Goal: Task Accomplishment & Management: Complete application form

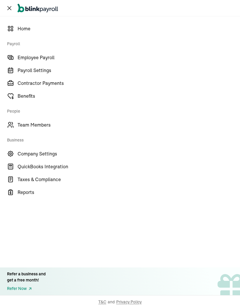
click at [56, 56] on span "Employee Payroll" at bounding box center [129, 57] width 222 height 7
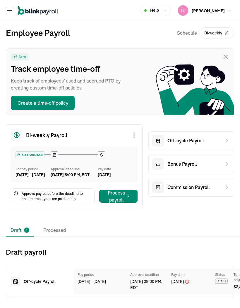
click at [221, 138] on div "Off-cycle Payroll" at bounding box center [191, 140] width 86 height 19
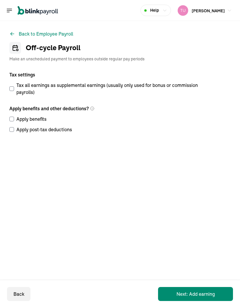
click at [14, 90] on input "Tax all earnings as supplemental earnings (usually only used for bonus or commi…" at bounding box center [11, 88] width 5 height 5
checkbox input "true"
click at [14, 117] on label "Apply benefits" at bounding box center [105, 119] width 193 height 7
click at [14, 117] on input "Apply benefits" at bounding box center [11, 119] width 5 height 5
checkbox input "true"
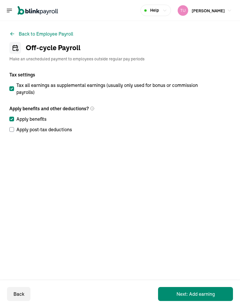
click at [13, 129] on input "Apply post-tax deductions" at bounding box center [11, 129] width 5 height 5
checkbox input "true"
click at [213, 298] on button "Next: Add earning" at bounding box center [195, 294] width 75 height 14
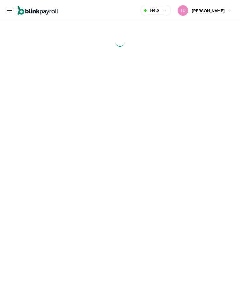
select select "direct_deposit"
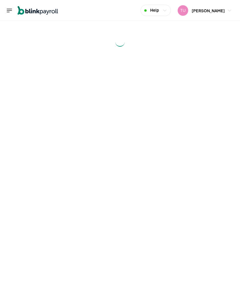
select select "direct_deposit"
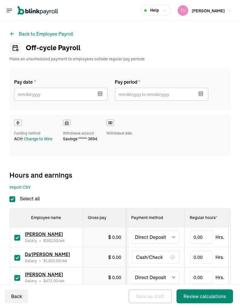
checkbox input "true"
select select "direct_deposit"
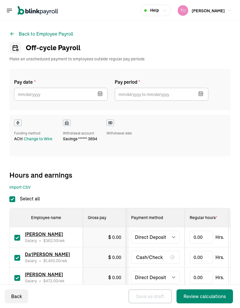
select select "direct_deposit"
click at [100, 94] on icon "button" at bounding box center [100, 94] width 6 height 6
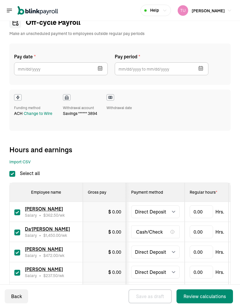
click at [100, 70] on icon "button" at bounding box center [100, 68] width 6 height 6
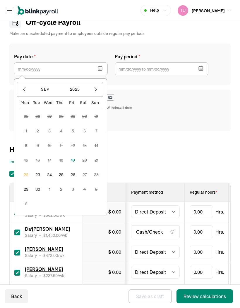
click at [37, 174] on button "23" at bounding box center [38, 175] width 14 height 14
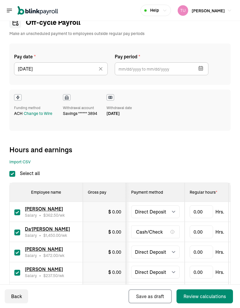
click at [201, 71] on icon "button" at bounding box center [200, 68] width 6 height 6
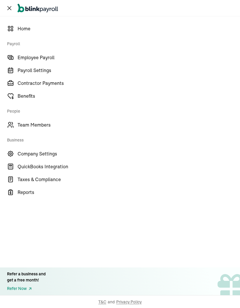
click at [56, 56] on span "Employee Payroll" at bounding box center [129, 57] width 222 height 7
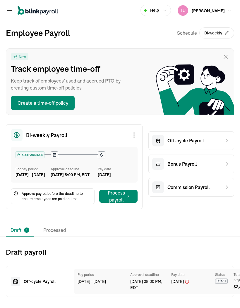
click at [221, 138] on div "Off-cycle Payroll" at bounding box center [191, 140] width 86 height 19
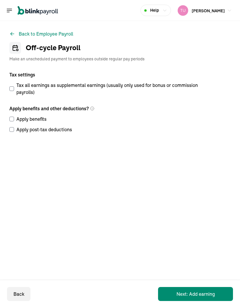
click at [14, 90] on input "Tax all earnings as supplemental earnings (usually only used for bonus or commi…" at bounding box center [11, 88] width 5 height 5
checkbox input "true"
click at [14, 117] on label "Apply benefits" at bounding box center [105, 119] width 193 height 7
click at [14, 117] on input "Apply benefits" at bounding box center [11, 119] width 5 height 5
checkbox input "true"
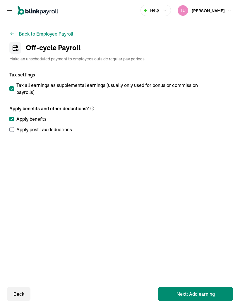
click at [13, 129] on input "Apply post-tax deductions" at bounding box center [11, 129] width 5 height 5
checkbox input "true"
click at [213, 298] on button "Next: Add earning" at bounding box center [195, 294] width 75 height 14
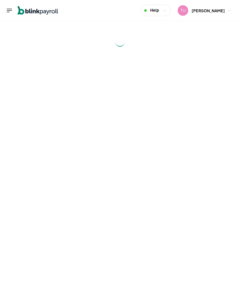
select select "direct_deposit"
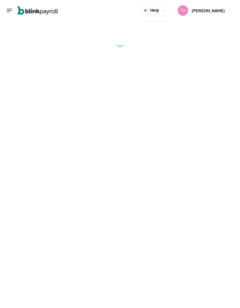
select select "direct_deposit"
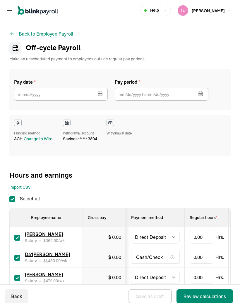
checkbox input "true"
select select "direct_deposit"
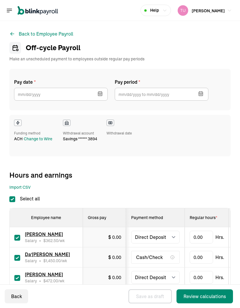
select select "direct_deposit"
click at [100, 94] on icon "button" at bounding box center [100, 94] width 6 height 6
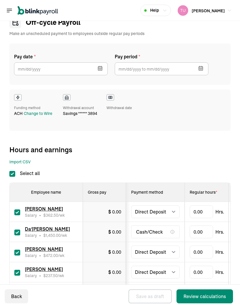
click at [100, 70] on icon "button" at bounding box center [100, 68] width 6 height 6
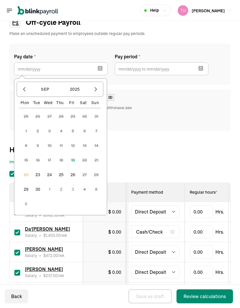
click at [37, 174] on button "23" at bounding box center [38, 175] width 14 height 14
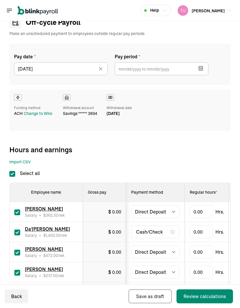
click at [201, 71] on icon "button" at bounding box center [200, 68] width 6 height 6
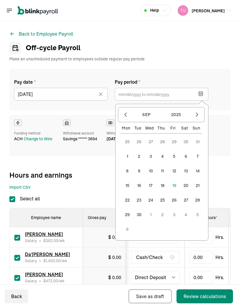
select select "direct_deposit"
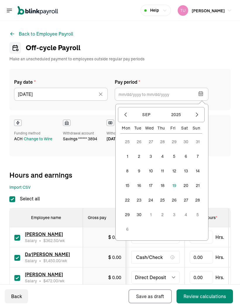
select select "direct_deposit"
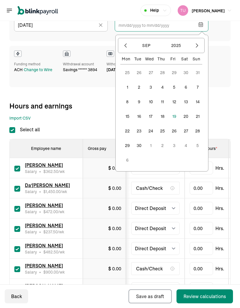
scroll to position [71, 0]
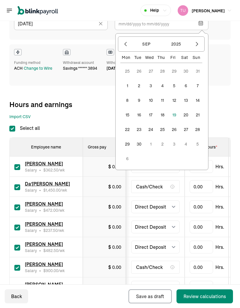
click at [136, 146] on button "30" at bounding box center [139, 144] width 14 height 14
click at [197, 44] on icon "button" at bounding box center [197, 44] width 6 height 6
click at [128, 45] on icon "button" at bounding box center [125, 44] width 6 height 6
click at [138, 145] on button "30" at bounding box center [139, 144] width 14 height 14
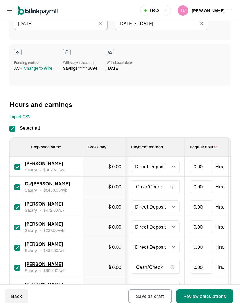
type input "09/30/2025 ~ 09/30/2025"
click at [140, 146] on span "Payment method" at bounding box center [147, 147] width 32 height 5
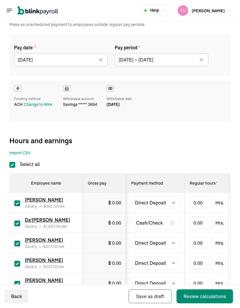
scroll to position [34, 0]
click at [202, 60] on icon at bounding box center [201, 60] width 6 height 6
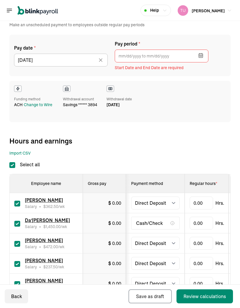
click at [202, 53] on icon "button" at bounding box center [200, 56] width 6 height 6
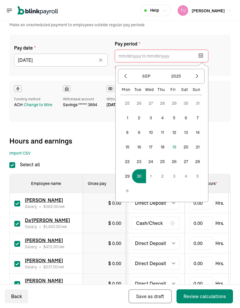
click at [124, 76] on icon "button" at bounding box center [125, 76] width 2 height 4
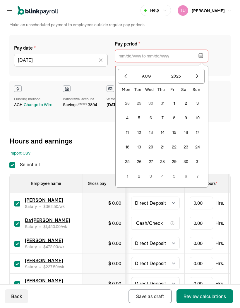
click at [184, 162] on button "30" at bounding box center [185, 162] width 14 height 14
click at [195, 77] on icon "button" at bounding box center [197, 76] width 6 height 6
click at [172, 135] on button "12" at bounding box center [174, 133] width 14 height 14
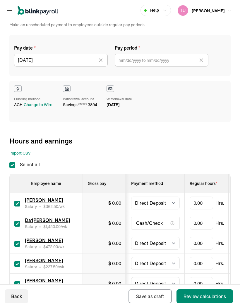
type input "08/30/2025 ~ 09/12/2025"
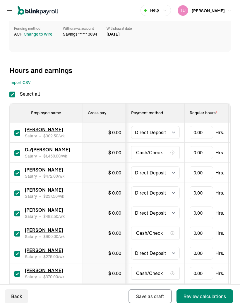
scroll to position [121, 0]
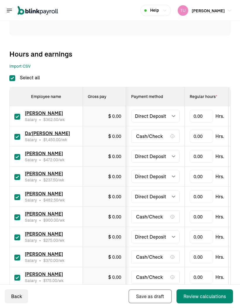
click at [51, 156] on span "[PERSON_NAME]" at bounding box center [44, 154] width 38 height 6
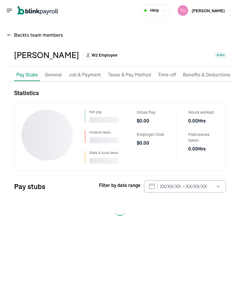
scroll to position [23, 0]
select select "2025"
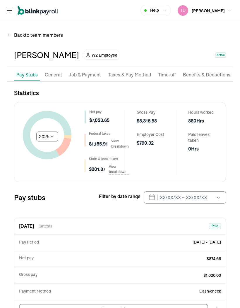
click at [90, 71] on p "Job & Payment" at bounding box center [85, 75] width 32 height 8
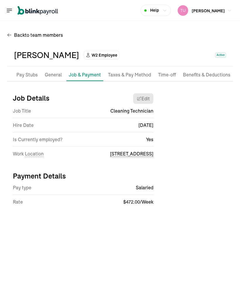
select select "[STREET_ADDRESS]"
select select "2"
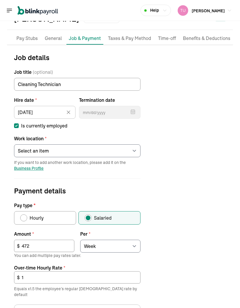
scroll to position [40, 0]
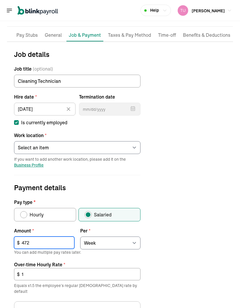
click at [52, 237] on input "472" at bounding box center [44, 243] width 60 height 12
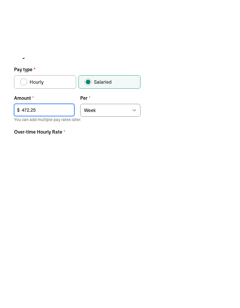
scroll to position [115, 0]
type input "472.25"
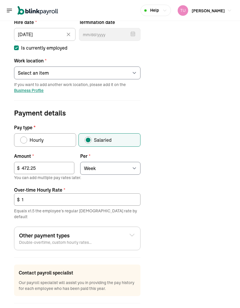
click at [129, 194] on input "1" at bounding box center [77, 200] width 126 height 12
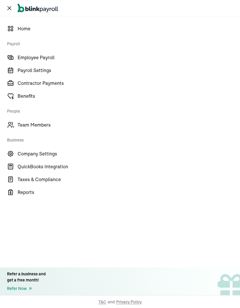
click at [56, 57] on span "Employee Payroll" at bounding box center [129, 57] width 222 height 7
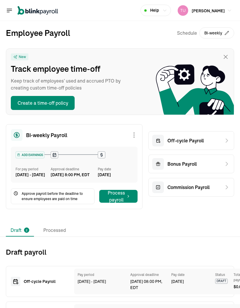
click at [221, 142] on div "Off-cycle Payroll" at bounding box center [191, 140] width 86 height 19
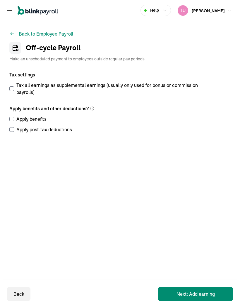
click at [13, 87] on input "Tax all earnings as supplemental earnings (usually only used for bonus or commi…" at bounding box center [11, 88] width 5 height 5
checkbox input "true"
click at [15, 118] on label "Apply benefits" at bounding box center [105, 119] width 193 height 7
click at [14, 118] on input "Apply benefits" at bounding box center [11, 119] width 5 height 5
checkbox input "true"
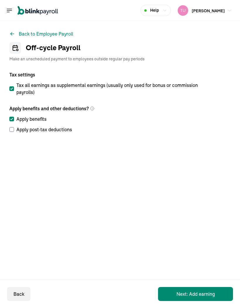
click at [13, 131] on input "Apply post-tax deductions" at bounding box center [11, 129] width 5 height 5
checkbox input "true"
click at [213, 296] on button "Next: Add earning" at bounding box center [195, 294] width 75 height 14
select select "direct_deposit"
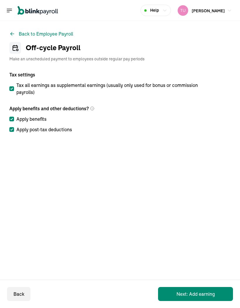
select select "direct_deposit"
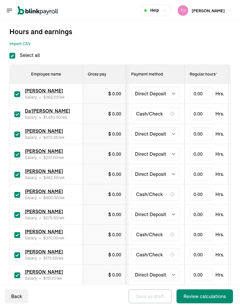
scroll to position [144, 0]
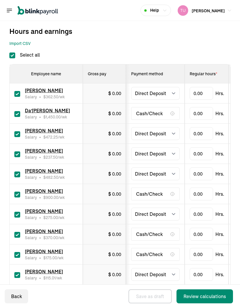
click at [13, 57] on input "Select all" at bounding box center [12, 56] width 6 height 6
checkbox input "false"
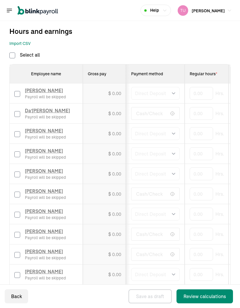
checkbox input "false"
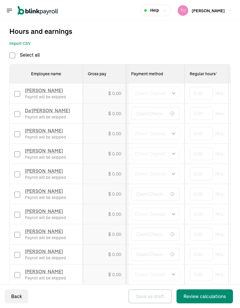
checkbox input "false"
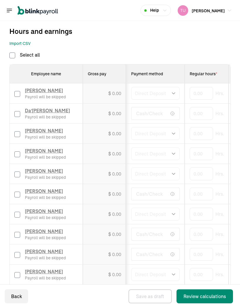
checkbox input "false"
click at [19, 131] on label at bounding box center [17, 133] width 6 height 7
click at [19, 131] on input "checkbox" at bounding box center [17, 134] width 6 height 6
checkbox input "true"
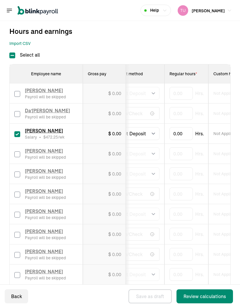
scroll to position [0, 20]
type input "80"
click at [173, 42] on div "Import CSV 1 Upload 2 Map Columns 3 Map Employees Drop your file here or Browse…" at bounding box center [119, 44] width 221 height 6
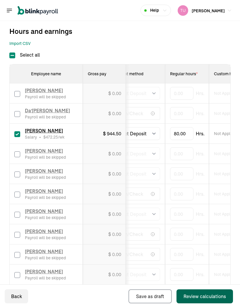
click at [209, 295] on div "Review calculations" at bounding box center [204, 296] width 42 height 7
click at [210, 298] on div "Review calculations" at bounding box center [204, 296] width 42 height 7
click at [188, 295] on div "Review calculations" at bounding box center [204, 296] width 42 height 7
click at [212, 293] on div "Review calculations" at bounding box center [204, 296] width 42 height 7
click at [222, 297] on div "Review calculations" at bounding box center [204, 296] width 42 height 7
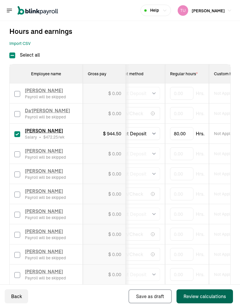
click at [195, 296] on div "Review calculations" at bounding box center [204, 296] width 42 height 7
click at [216, 298] on div "Review calculations" at bounding box center [204, 296] width 42 height 7
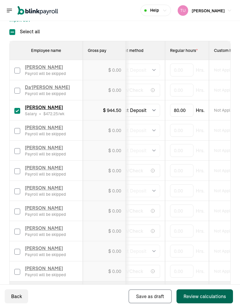
scroll to position [167, 0]
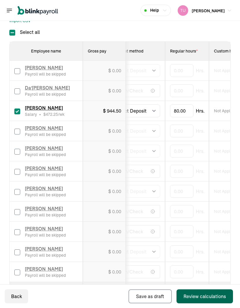
click at [193, 300] on div "Review calculations" at bounding box center [204, 296] width 42 height 7
click at [188, 294] on div "Review calculations" at bounding box center [204, 296] width 42 height 7
click at [188, 293] on div "Review calculations" at bounding box center [204, 296] width 42 height 7
click at [189, 292] on button "Review calculations" at bounding box center [204, 297] width 56 height 14
click at [213, 295] on div "Review calculations" at bounding box center [204, 296] width 42 height 7
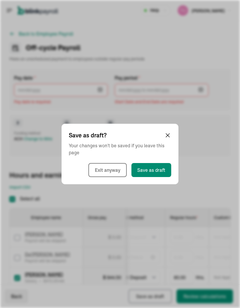
scroll to position [0, 0]
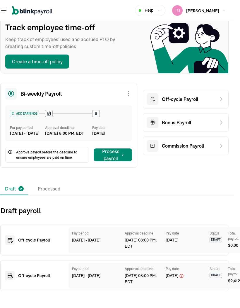
scroll to position [41, 6]
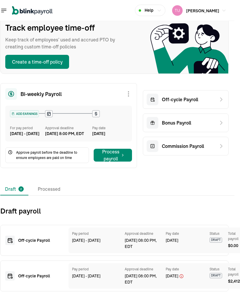
click at [60, 245] on div "Off‑cycle Payroll Pay period Aug 30 - Sep 12, 2025 Approval deadline Sep 19, 08…" at bounding box center [114, 240] width 228 height 31
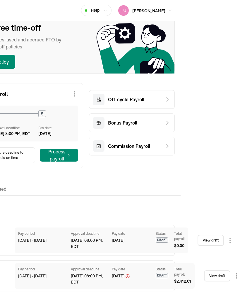
scroll to position [41, 59]
click at [212, 245] on link "View draft" at bounding box center [210, 240] width 26 height 11
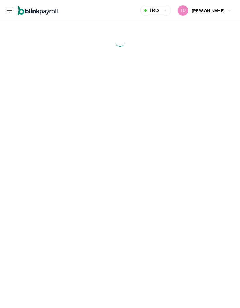
select select "direct_deposit"
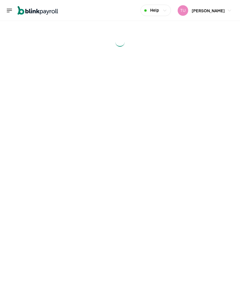
select select "direct_deposit"
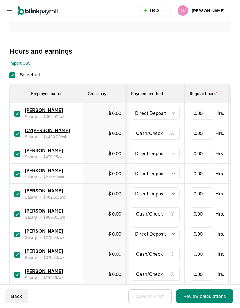
scroll to position [124, 0]
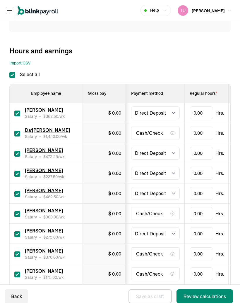
click at [10, 77] on input "Select all" at bounding box center [12, 75] width 6 height 6
checkbox input "false"
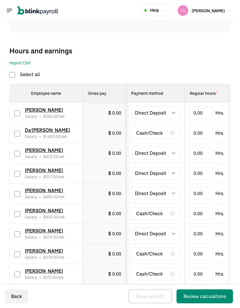
checkbox input "false"
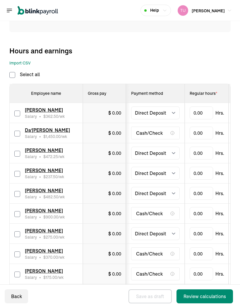
checkbox input "false"
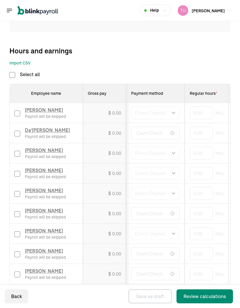
click at [20, 150] on div "Breniya Paxton Payroll will be skipped" at bounding box center [45, 153] width 63 height 13
click at [53, 149] on span "[PERSON_NAME]" at bounding box center [44, 151] width 38 height 6
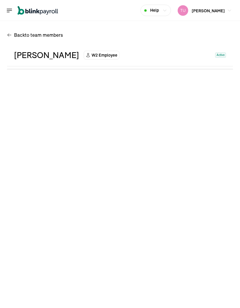
select select "2025"
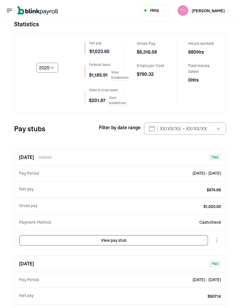
scroll to position [69, 0]
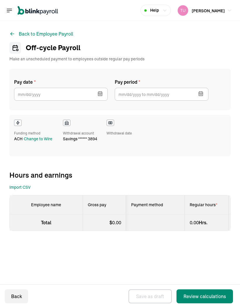
select select "direct_deposit"
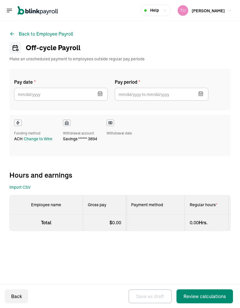
select select "direct_deposit"
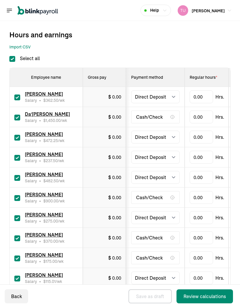
scroll to position [141, 0]
click at [11, 60] on input "Select all" at bounding box center [12, 59] width 6 height 6
checkbox input "false"
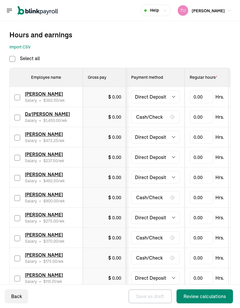
checkbox input "false"
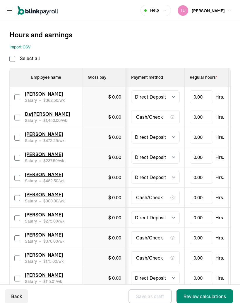
checkbox input "false"
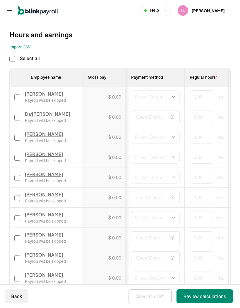
click at [18, 138] on input "checkbox" at bounding box center [17, 138] width 6 height 6
checkbox input "true"
type input "80"
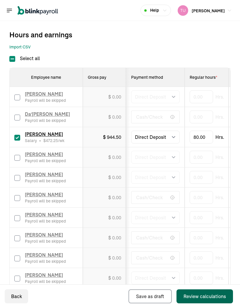
click at [197, 294] on div "Review calculations" at bounding box center [204, 296] width 42 height 7
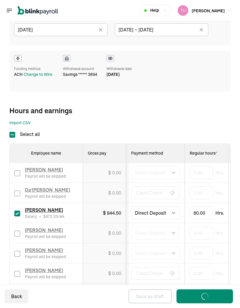
scroll to position [65, 0]
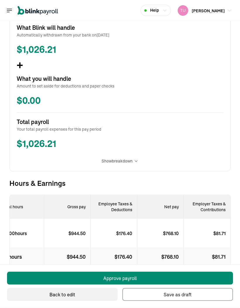
scroll to position [23, 0]
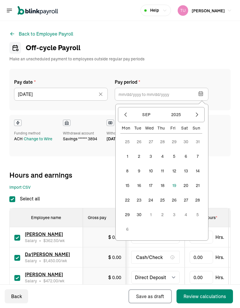
select select "direct_deposit"
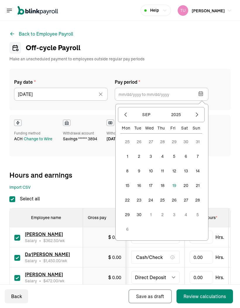
select select "direct_deposit"
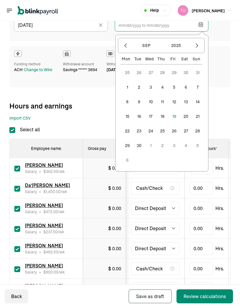
scroll to position [71, 0]
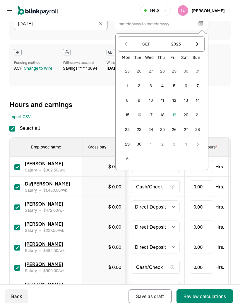
click at [136, 146] on button "30" at bounding box center [139, 144] width 14 height 14
click at [197, 44] on icon "button" at bounding box center [197, 44] width 6 height 6
click at [128, 45] on icon "button" at bounding box center [125, 44] width 6 height 6
click at [138, 145] on button "30" at bounding box center [139, 144] width 14 height 14
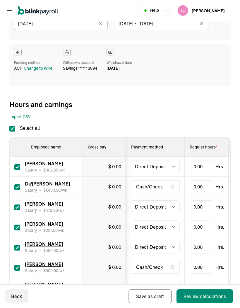
type input "09/30/2025 ~ 09/30/2025"
click at [140, 146] on span "Payment method" at bounding box center [147, 147] width 32 height 5
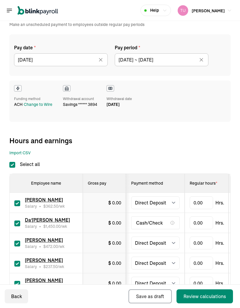
scroll to position [34, 0]
click at [202, 60] on icon at bounding box center [201, 60] width 6 height 6
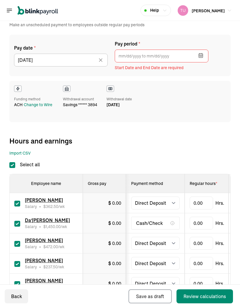
click at [202, 53] on icon "button" at bounding box center [200, 56] width 6 height 6
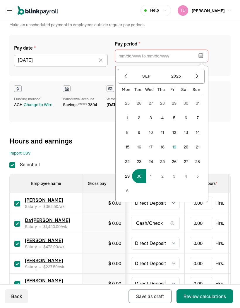
click at [124, 76] on icon "button" at bounding box center [125, 76] width 2 height 4
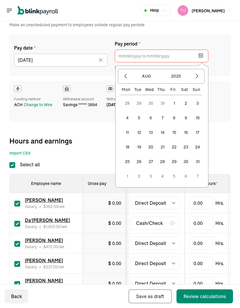
click at [184, 162] on button "30" at bounding box center [185, 162] width 14 height 14
click at [195, 77] on icon "button" at bounding box center [197, 76] width 6 height 6
click at [172, 135] on button "12" at bounding box center [174, 133] width 14 height 14
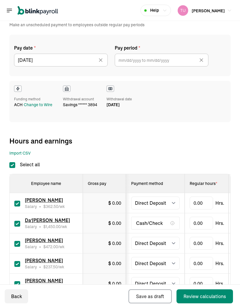
type input "08/30/2025 ~ 09/12/2025"
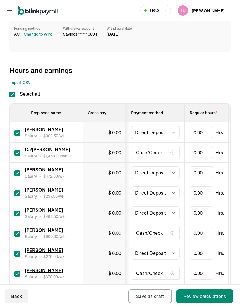
scroll to position [121, 0]
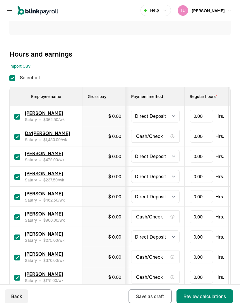
click at [51, 156] on span "[PERSON_NAME]" at bounding box center [44, 154] width 38 height 6
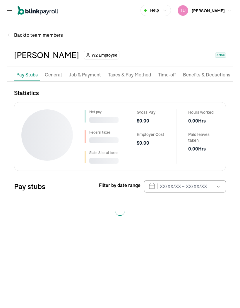
scroll to position [23, 0]
select select "2025"
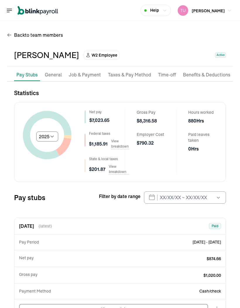
click at [90, 71] on p "Job & Payment" at bounding box center [85, 75] width 32 height 8
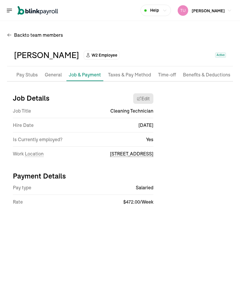
select select "[STREET_ADDRESS]"
select select "2"
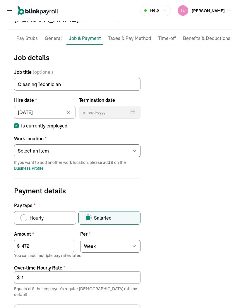
scroll to position [40, 0]
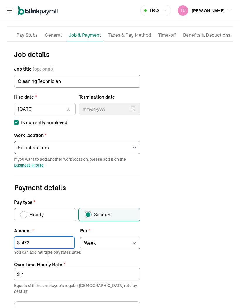
click at [52, 237] on input "472" at bounding box center [44, 243] width 60 height 12
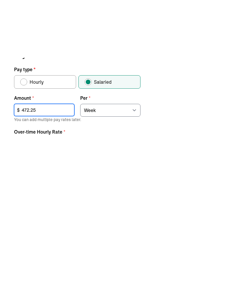
scroll to position [115, 0]
type input "472.25"
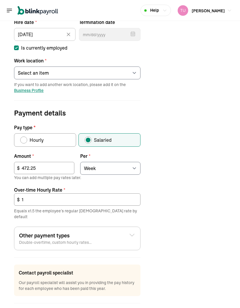
click at [129, 194] on input "1" at bounding box center [77, 200] width 126 height 12
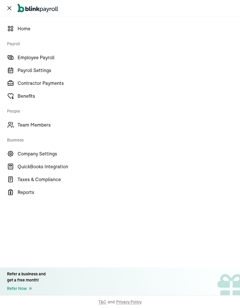
click at [56, 57] on span "Employee Payroll" at bounding box center [129, 57] width 222 height 7
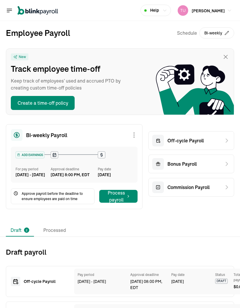
click at [221, 142] on div "Off-cycle Payroll" at bounding box center [191, 140] width 86 height 19
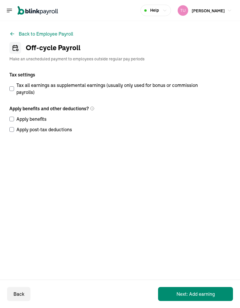
click at [13, 87] on input "Tax all earnings as supplemental earnings (usually only used for bonus or commi…" at bounding box center [11, 88] width 5 height 5
checkbox input "true"
click at [15, 118] on label "Apply benefits" at bounding box center [105, 119] width 193 height 7
click at [14, 118] on input "Apply benefits" at bounding box center [11, 119] width 5 height 5
checkbox input "true"
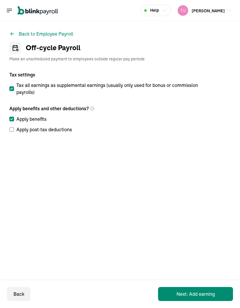
click at [13, 131] on input "Apply post-tax deductions" at bounding box center [11, 129] width 5 height 5
checkbox input "true"
click at [213, 296] on button "Next: Add earning" at bounding box center [195, 294] width 75 height 14
select select "direct_deposit"
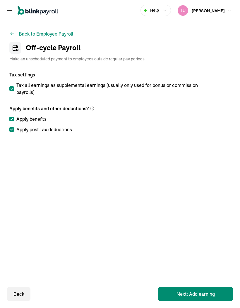
select select "direct_deposit"
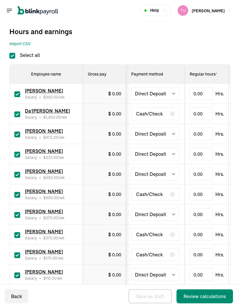
scroll to position [144, 0]
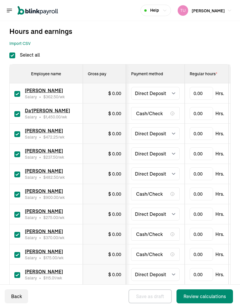
click at [13, 57] on input "Select all" at bounding box center [12, 56] width 6 height 6
checkbox input "false"
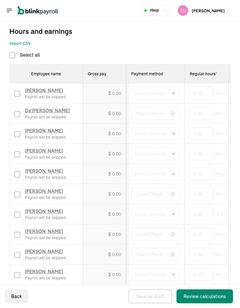
checkbox input "false"
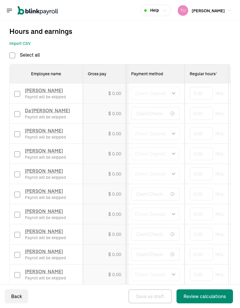
checkbox input "false"
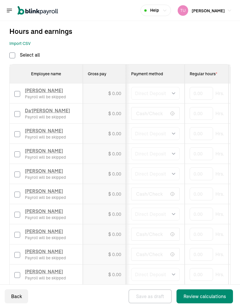
checkbox input "false"
click at [19, 131] on label at bounding box center [17, 133] width 6 height 7
click at [19, 131] on input "checkbox" at bounding box center [17, 134] width 6 height 6
checkbox input "true"
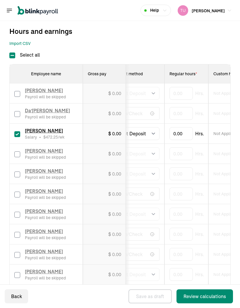
scroll to position [0, 20]
type input "80"
click at [173, 42] on div "Import CSV 1 Upload 2 Map Columns 3 Map Employees Drop your file here or Browse…" at bounding box center [119, 44] width 221 height 6
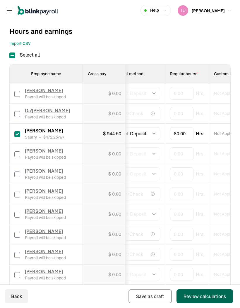
click at [209, 295] on div "Review calculations" at bounding box center [204, 296] width 42 height 7
click at [210, 298] on div "Review calculations" at bounding box center [204, 296] width 42 height 7
click at [188, 295] on div "Review calculations" at bounding box center [204, 296] width 42 height 7
click at [212, 293] on div "Review calculations" at bounding box center [204, 296] width 42 height 7
click at [222, 297] on div "Review calculations" at bounding box center [204, 296] width 42 height 7
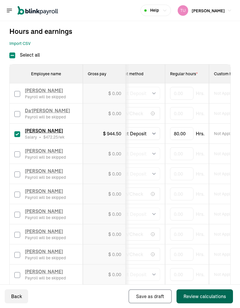
click at [195, 296] on div "Review calculations" at bounding box center [204, 296] width 42 height 7
click at [216, 298] on div "Review calculations" at bounding box center [204, 296] width 42 height 7
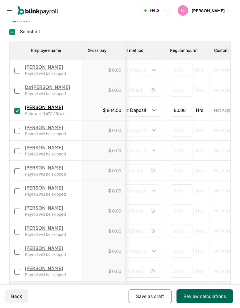
scroll to position [167, 0]
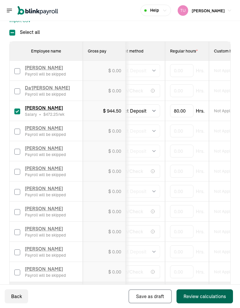
click at [193, 300] on div "Review calculations" at bounding box center [204, 296] width 42 height 7
click at [188, 294] on div "Review calculations" at bounding box center [204, 296] width 42 height 7
click at [188, 293] on div "Review calculations" at bounding box center [204, 296] width 42 height 7
click at [189, 292] on button "Review calculations" at bounding box center [204, 297] width 56 height 14
click at [213, 295] on div "Review calculations" at bounding box center [204, 296] width 42 height 7
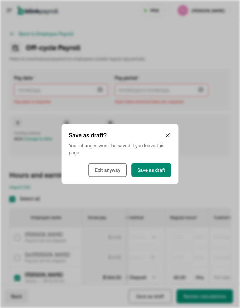
scroll to position [0, 0]
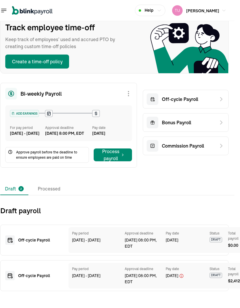
scroll to position [41, 6]
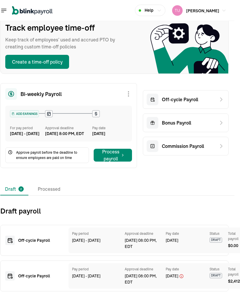
click at [60, 245] on div "Off‑cycle Payroll Pay period Aug 30 - Sep 12, 2025 Approval deadline Sep 19, 08…" at bounding box center [114, 240] width 228 height 31
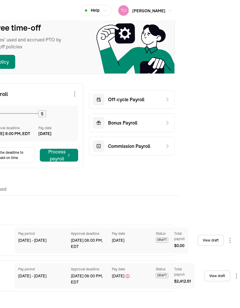
scroll to position [41, 59]
click at [212, 245] on link "View draft" at bounding box center [210, 240] width 26 height 11
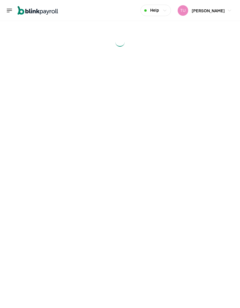
select select "direct_deposit"
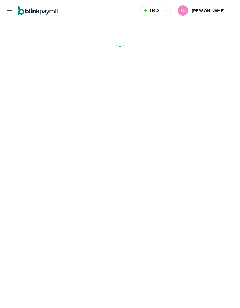
select select "direct_deposit"
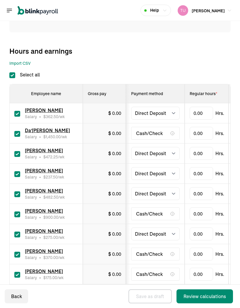
scroll to position [124, 0]
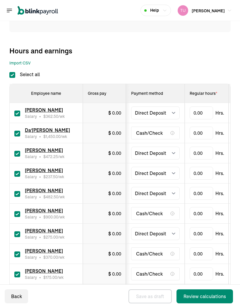
click at [10, 77] on input "Select all" at bounding box center [12, 75] width 6 height 6
checkbox input "false"
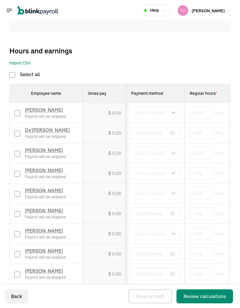
checkbox input "false"
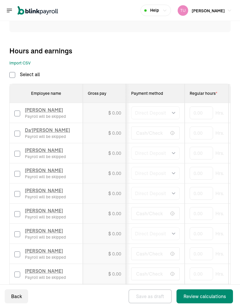
checkbox input "false"
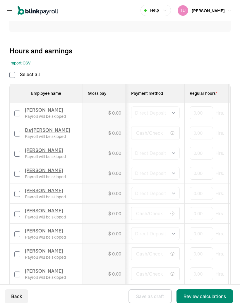
checkbox input "false"
click at [20, 150] on div "Breniya Paxton Payroll will be skipped" at bounding box center [45, 153] width 63 height 13
click at [53, 149] on span "[PERSON_NAME]" at bounding box center [44, 151] width 38 height 6
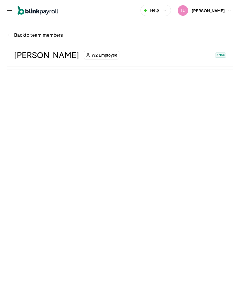
select select "2025"
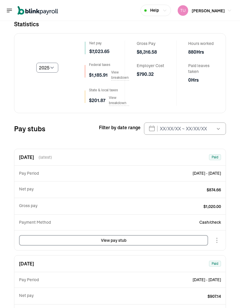
scroll to position [69, 0]
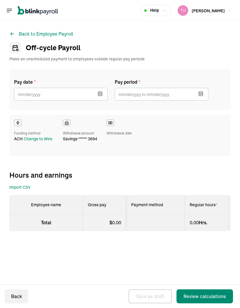
select select "direct_deposit"
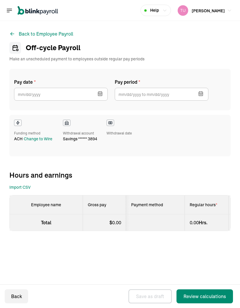
select select "direct_deposit"
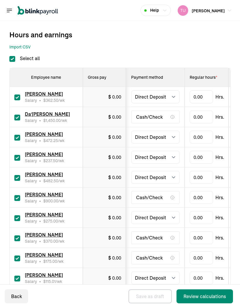
scroll to position [141, 0]
click at [11, 60] on input "Select all" at bounding box center [12, 59] width 6 height 6
checkbox input "false"
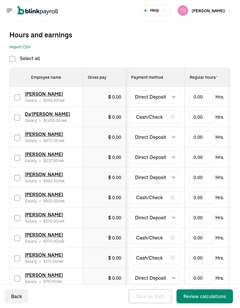
checkbox input "false"
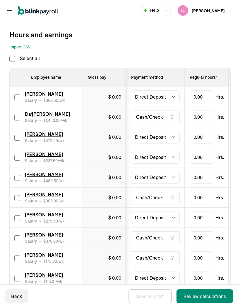
checkbox input "false"
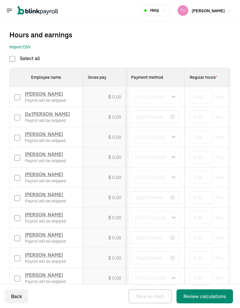
click at [18, 138] on input "checkbox" at bounding box center [17, 138] width 6 height 6
checkbox input "true"
type input "80"
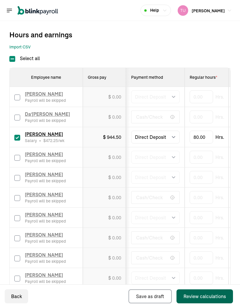
click at [197, 294] on div "Review calculations" at bounding box center [204, 296] width 42 height 7
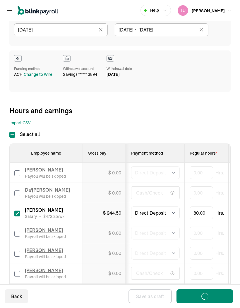
scroll to position [65, 0]
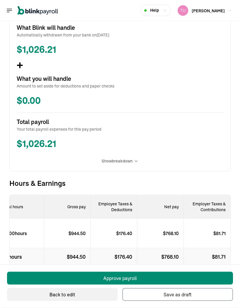
scroll to position [23, 0]
